Goal: Task Accomplishment & Management: Manage account settings

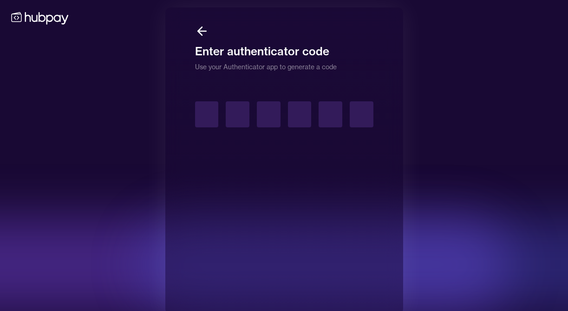
type input "*"
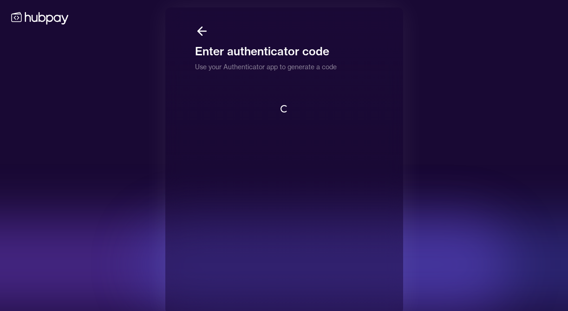
scroll to position [1, 0]
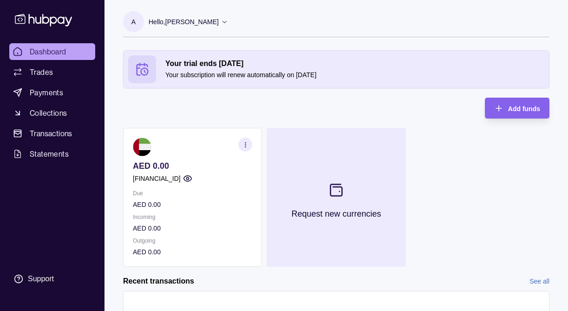
click at [335, 184] on icon at bounding box center [337, 190] width 12 height 12
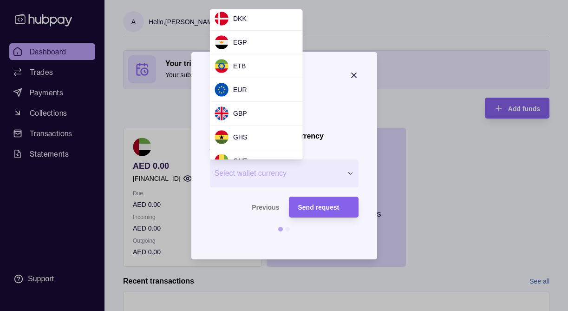
scroll to position [145, 0]
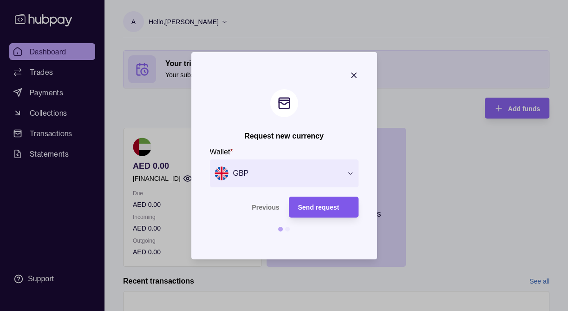
click at [320, 209] on span "Send request" at bounding box center [318, 206] width 41 height 7
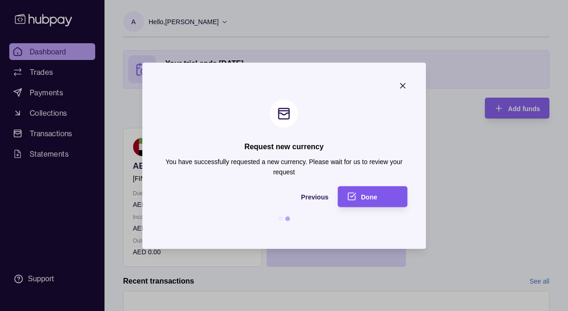
click at [378, 196] on div "Done" at bounding box center [379, 196] width 37 height 11
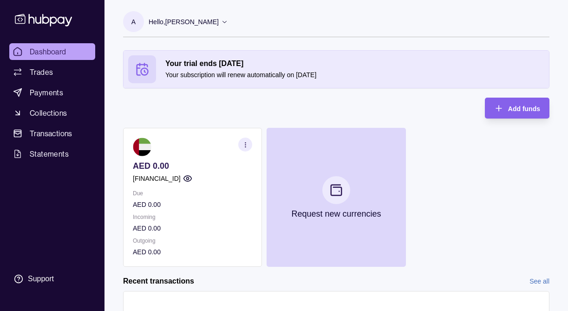
click at [474, 201] on div "AED 0.00 [FINANCIAL_ID] Due AED 0.00 Incoming AED 0.00 Outgoing AED 0.00 Reques…" at bounding box center [336, 197] width 426 height 139
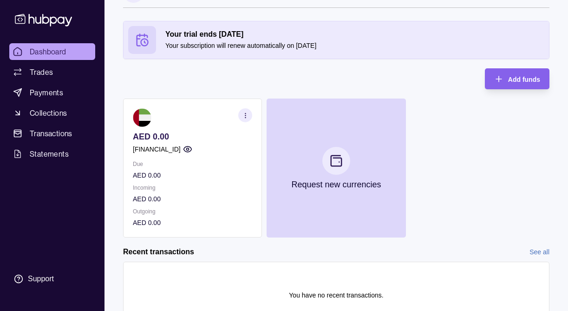
scroll to position [77, 0]
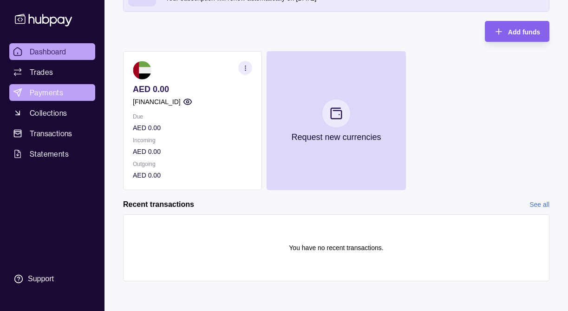
click at [50, 99] on link "Payments" at bounding box center [52, 92] width 86 height 17
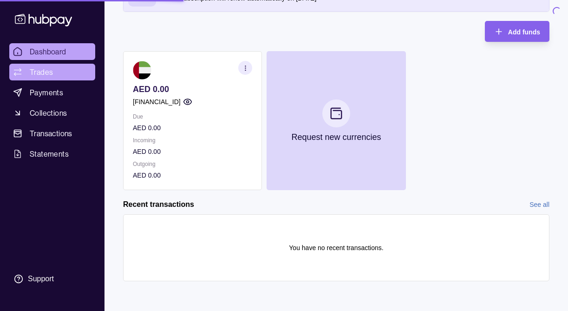
click at [49, 74] on span "Trades" at bounding box center [41, 71] width 23 height 11
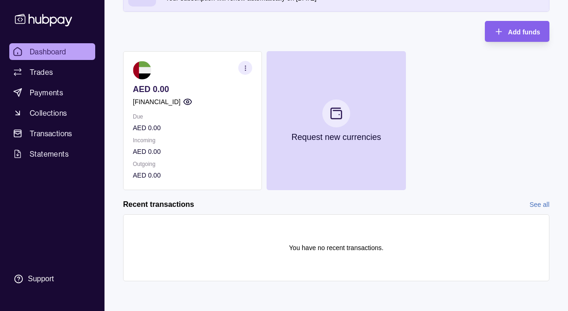
click at [192, 104] on icon "button" at bounding box center [187, 101] width 9 height 9
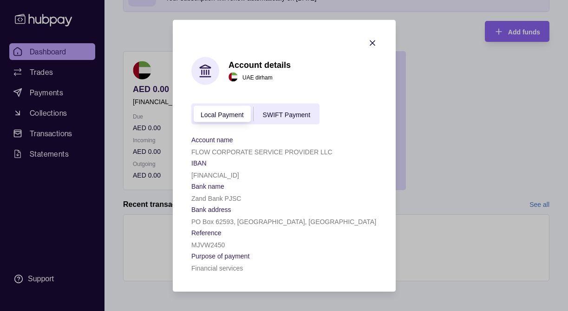
click at [296, 118] on div "SWIFT Payment" at bounding box center [286, 113] width 66 height 11
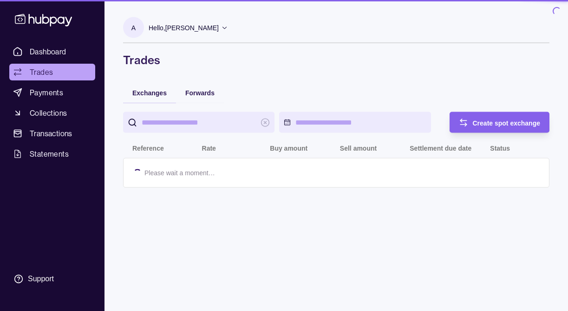
click at [370, 35] on section "A Hello, [PERSON_NAME] FLOW CORPORATE SERVICE PROVIDER LLC Account Terms and co…" at bounding box center [336, 30] width 426 height 26
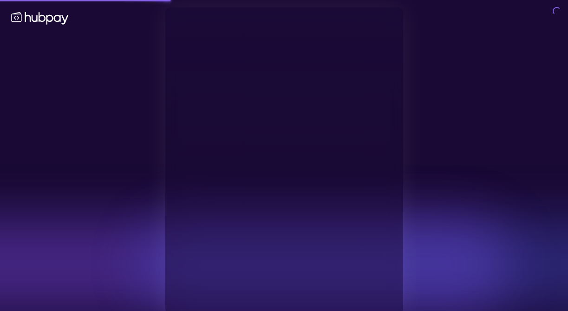
type input "**********"
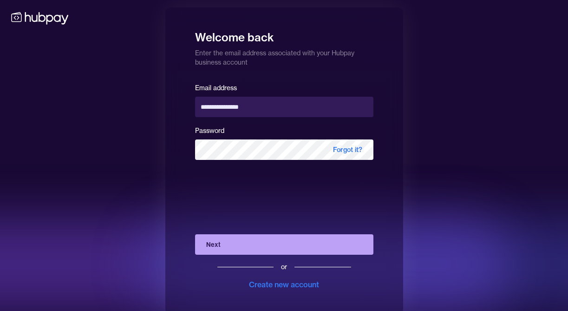
click at [239, 249] on button "Next" at bounding box center [284, 244] width 178 height 20
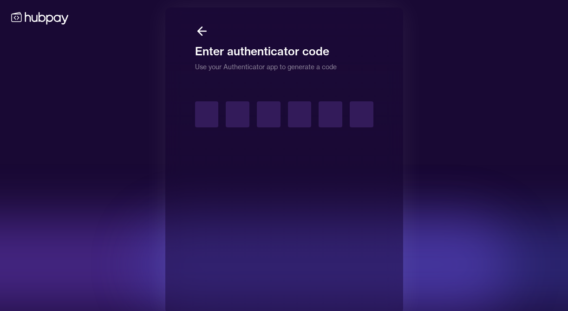
type input "*"
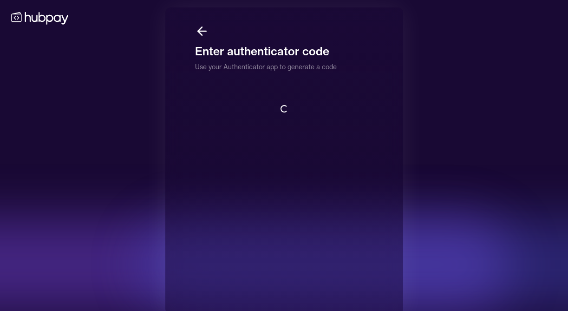
scroll to position [1, 0]
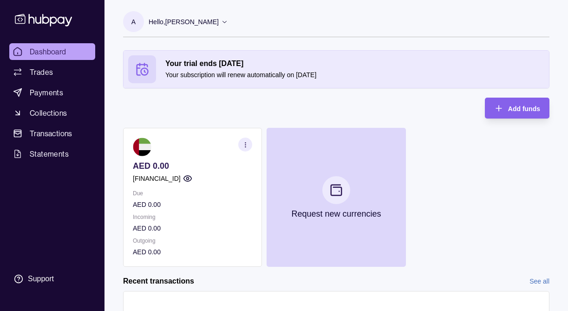
click at [247, 146] on icon "button" at bounding box center [245, 144] width 7 height 7
